Goal: Task Accomplishment & Management: Complete application form

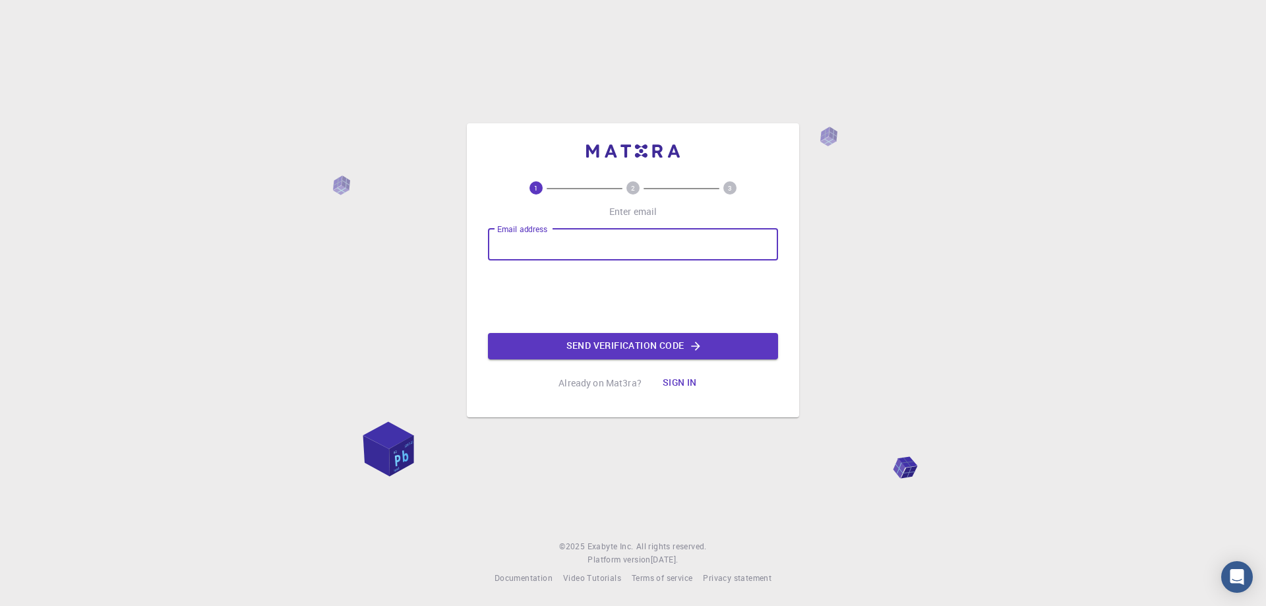
click at [532, 243] on input "Email address" at bounding box center [633, 245] width 290 height 32
type input "[EMAIL_ADDRESS][DOMAIN_NAME]"
